Goal: Information Seeking & Learning: Learn about a topic

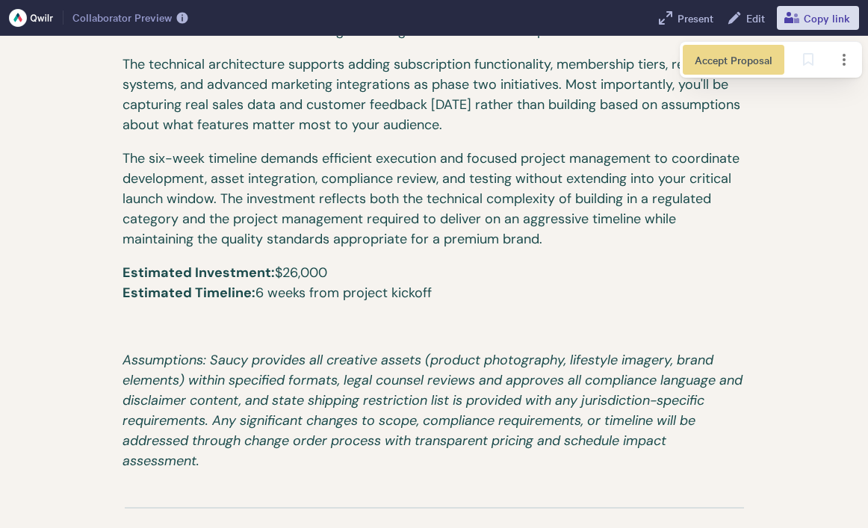
scroll to position [4935, 0]
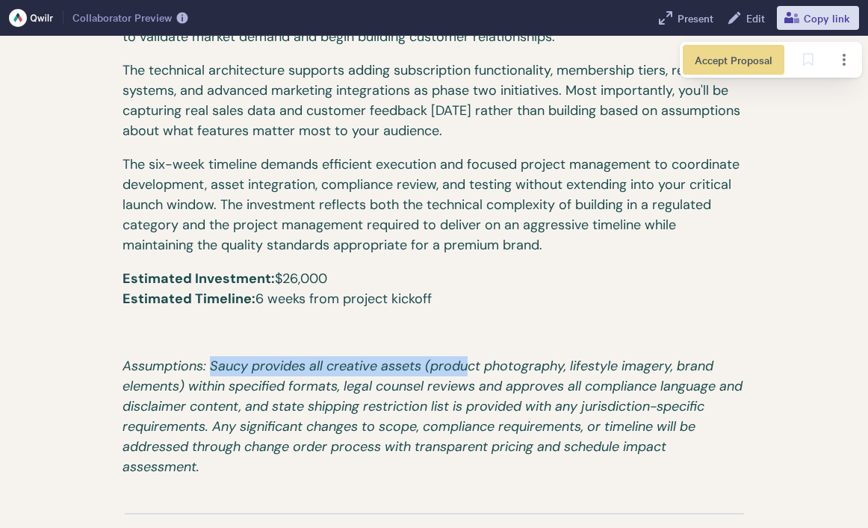
drag, startPoint x: 213, startPoint y: 364, endPoint x: 467, endPoint y: 367, distance: 253.9
click at [467, 367] on span "Assumptions: Saucy provides all creative assets (product photography, lifestyle…" at bounding box center [434, 416] width 624 height 119
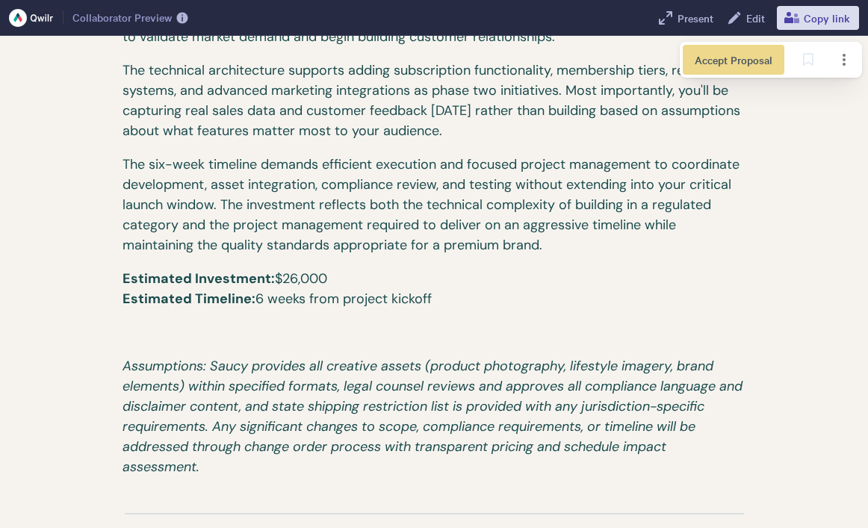
click at [520, 368] on span "Assumptions: Saucy provides all creative assets (product photography, lifestyle…" at bounding box center [434, 416] width 624 height 119
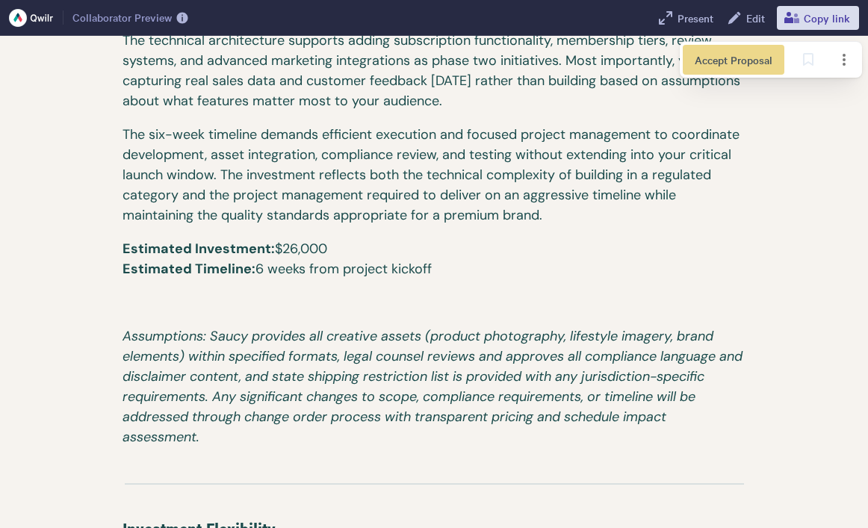
scroll to position [4959, 0]
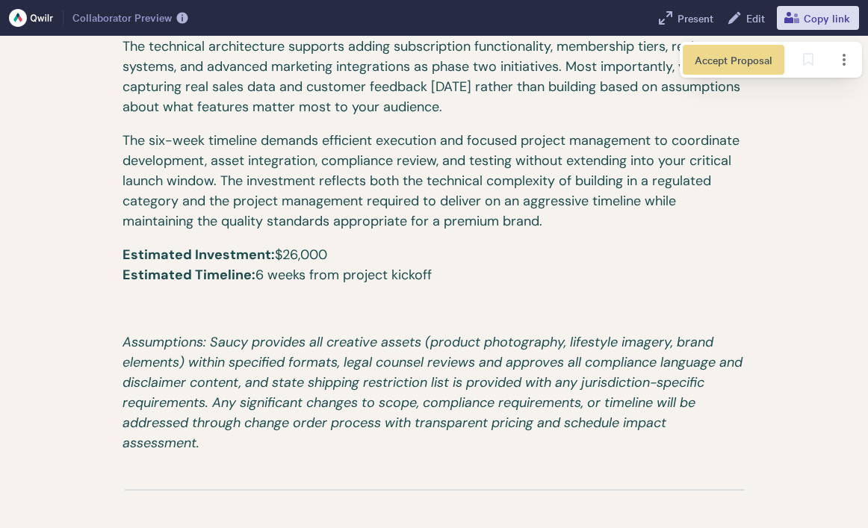
click at [226, 447] on p "Assumptions: Saucy provides all creative assets (product photography, lifestyle…" at bounding box center [434, 399] width 624 height 134
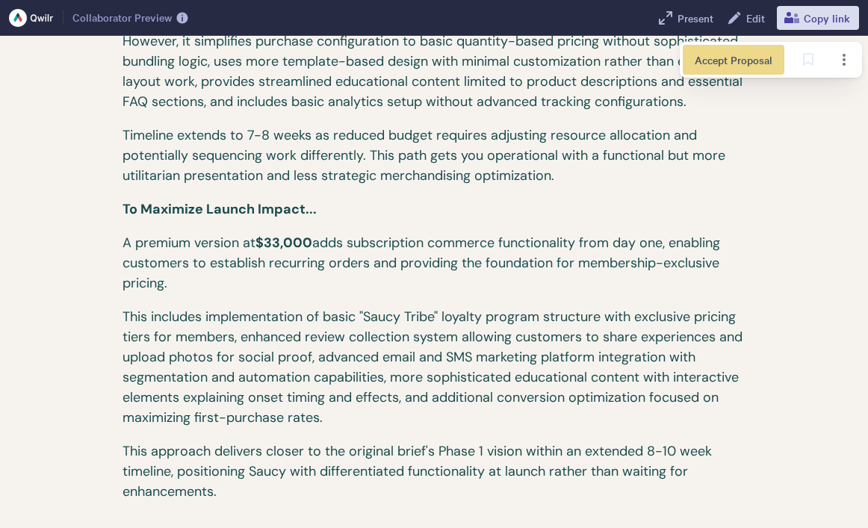
scroll to position [5723, 0]
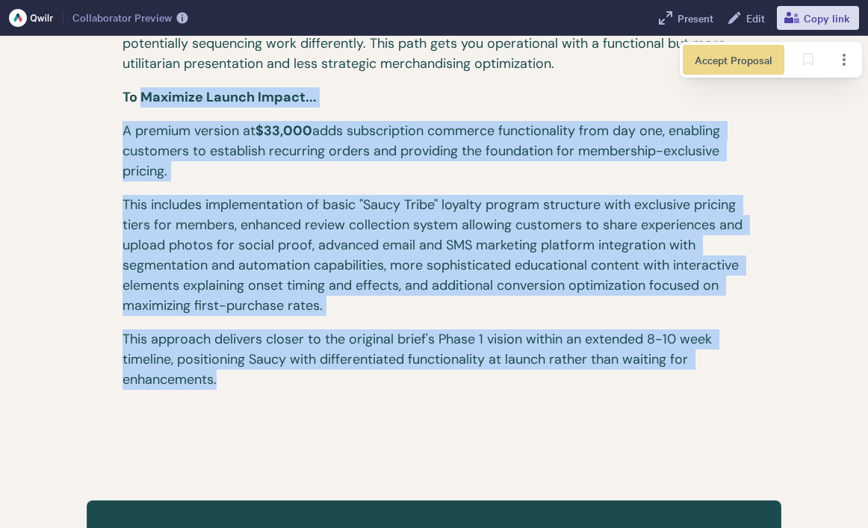
drag, startPoint x: 139, startPoint y: 102, endPoint x: 500, endPoint y: 379, distance: 455.4
click at [500, 379] on p "This approach delivers closer to the original brief's Phase 1 vision within an …" at bounding box center [434, 366] width 624 height 74
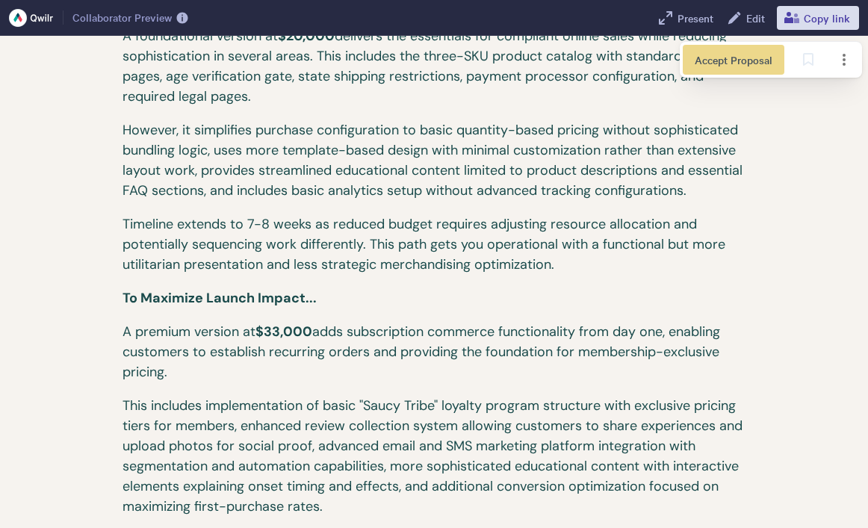
scroll to position [5654, 0]
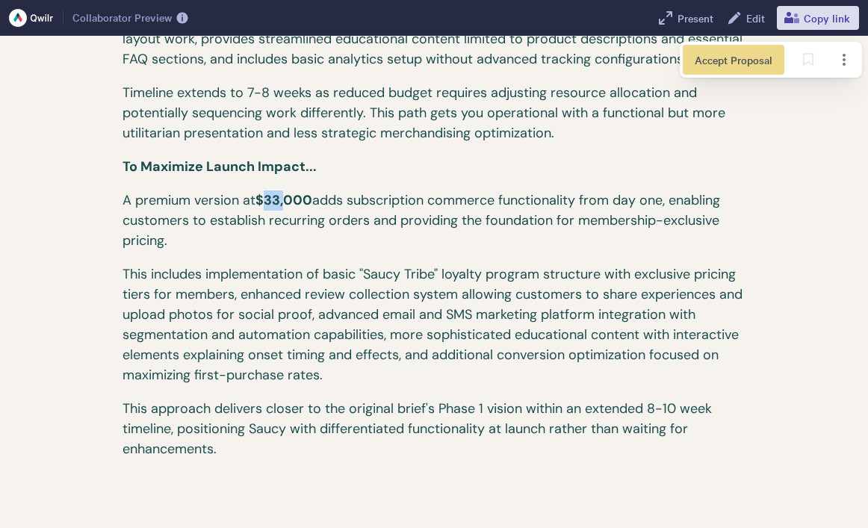
drag, startPoint x: 267, startPoint y: 202, endPoint x: 287, endPoint y: 202, distance: 20.2
click at [287, 202] on span "$33,000" at bounding box center [283, 200] width 57 height 18
click at [305, 240] on p "A premium version at $33,000 adds subscription commerce functionality from day …" at bounding box center [434, 227] width 624 height 74
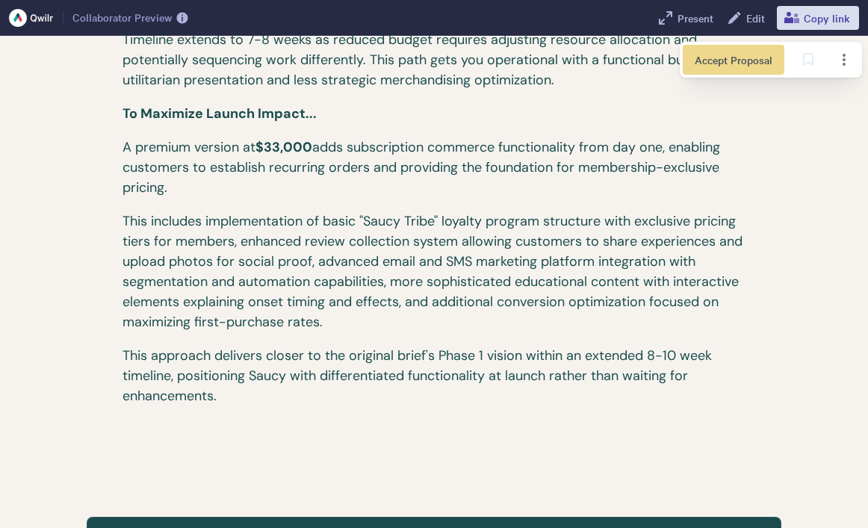
scroll to position [5724, 0]
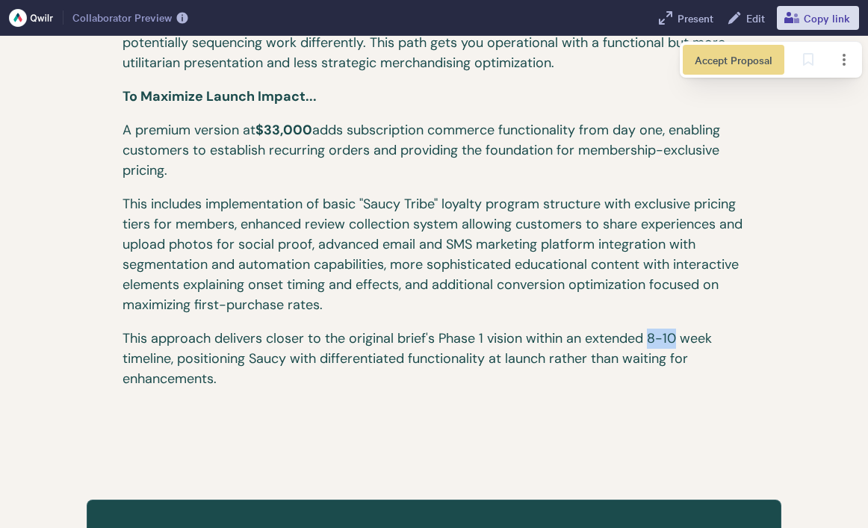
drag, startPoint x: 650, startPoint y: 338, endPoint x: 675, endPoint y: 343, distance: 25.8
click at [675, 343] on p "This approach delivers closer to the original brief's Phase 1 vision within an …" at bounding box center [434, 366] width 624 height 74
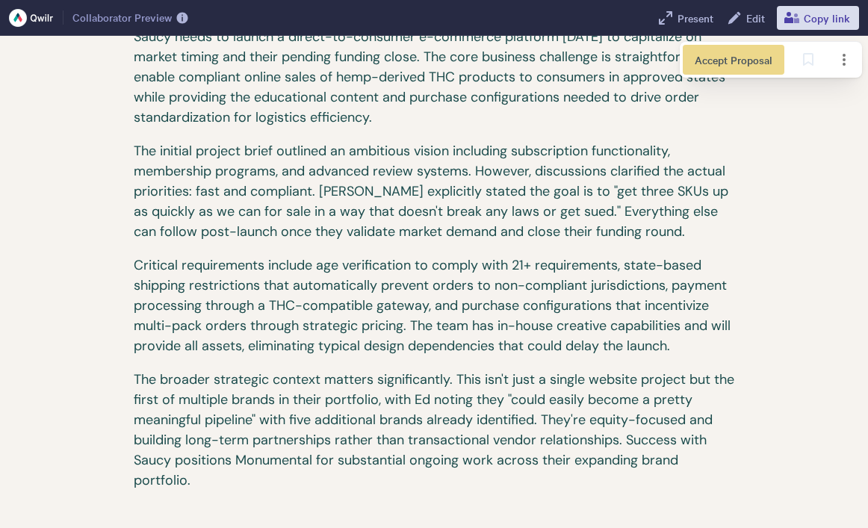
scroll to position [1343, 0]
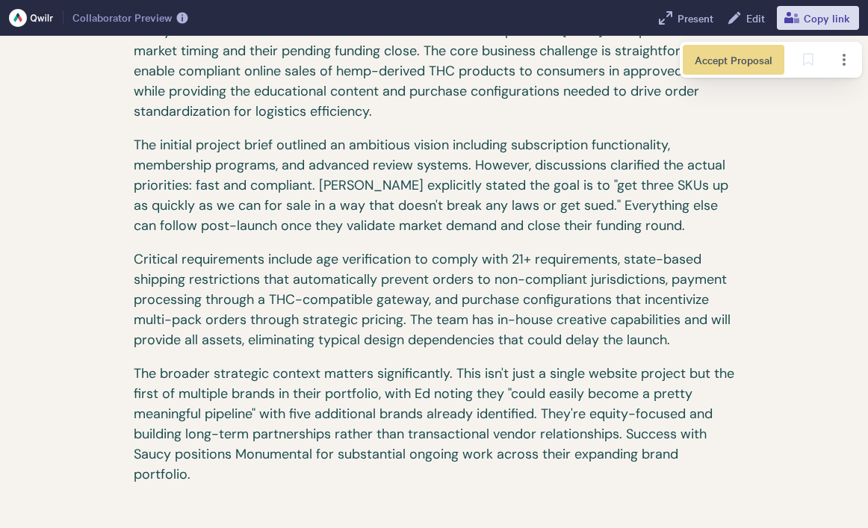
click at [488, 402] on p "The broader strategic context matters significantly. This isn't just a single w…" at bounding box center [434, 431] width 601 height 134
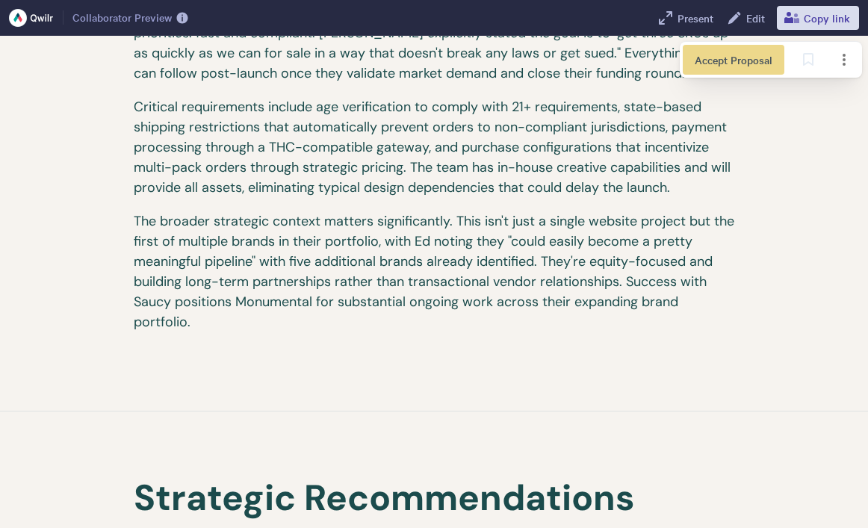
scroll to position [1538, 0]
